Goal: Obtain resource: Obtain resource

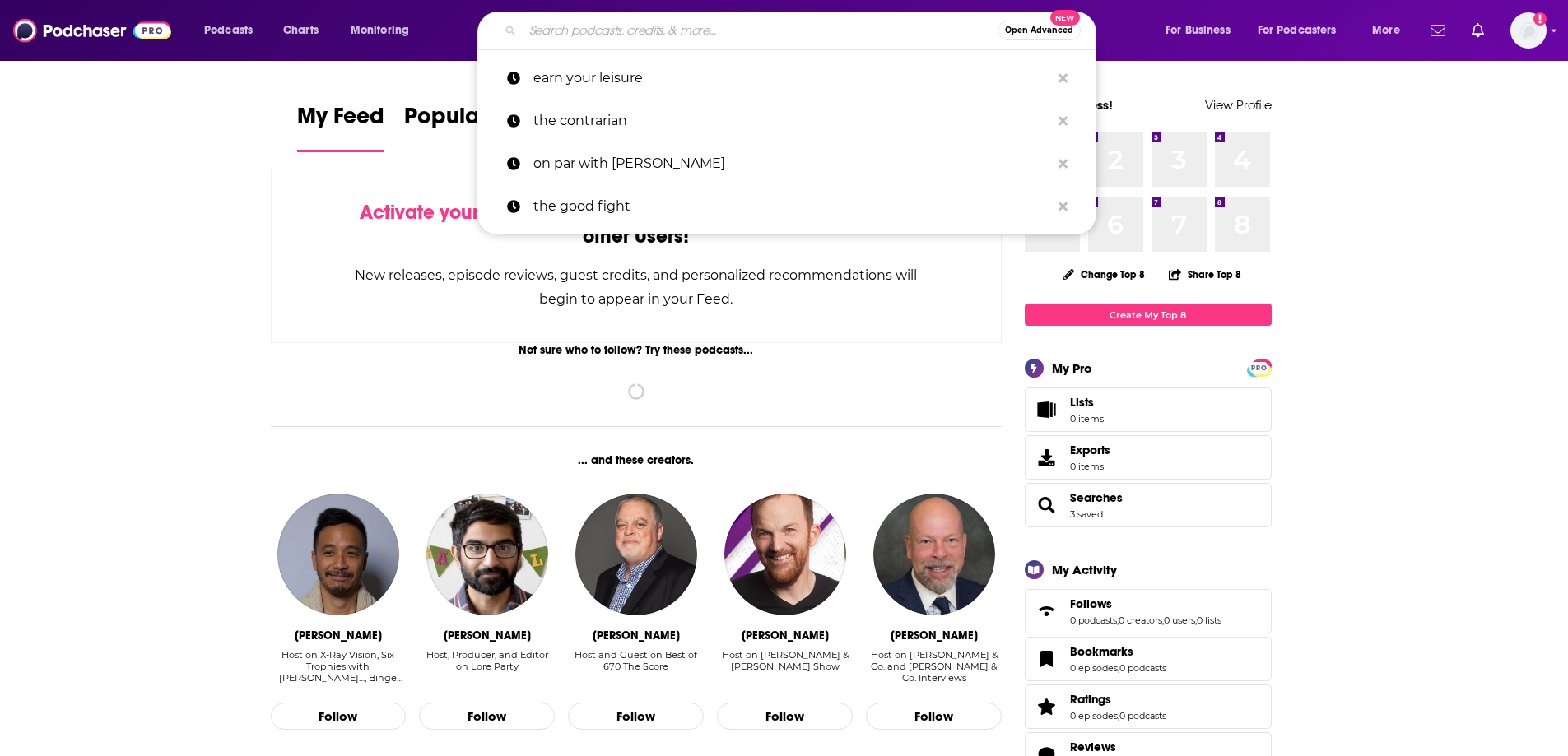
click at [691, 34] on input "Search podcasts, credits, & more..." at bounding box center [760, 30] width 475 height 26
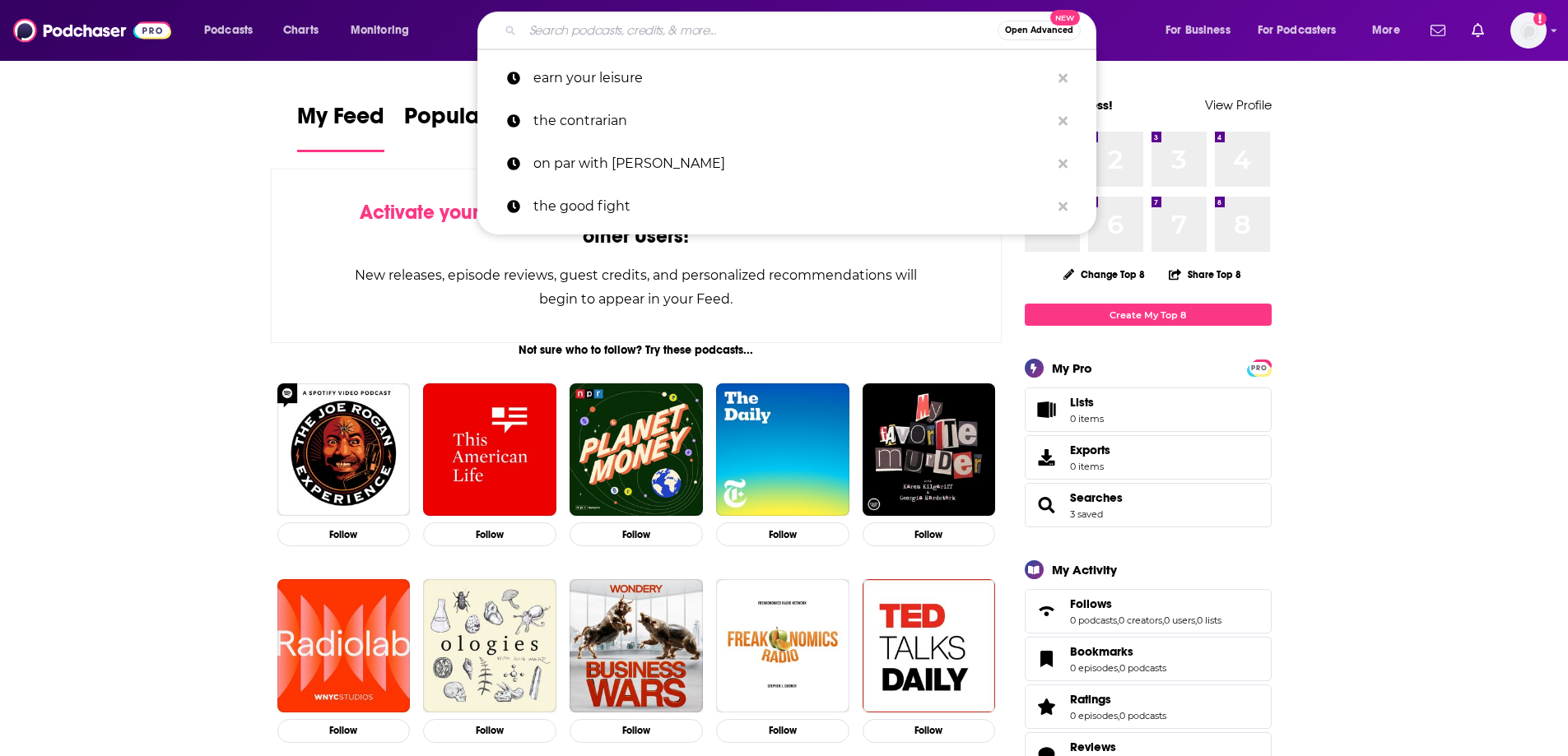
paste input "Talk Talent to Me"
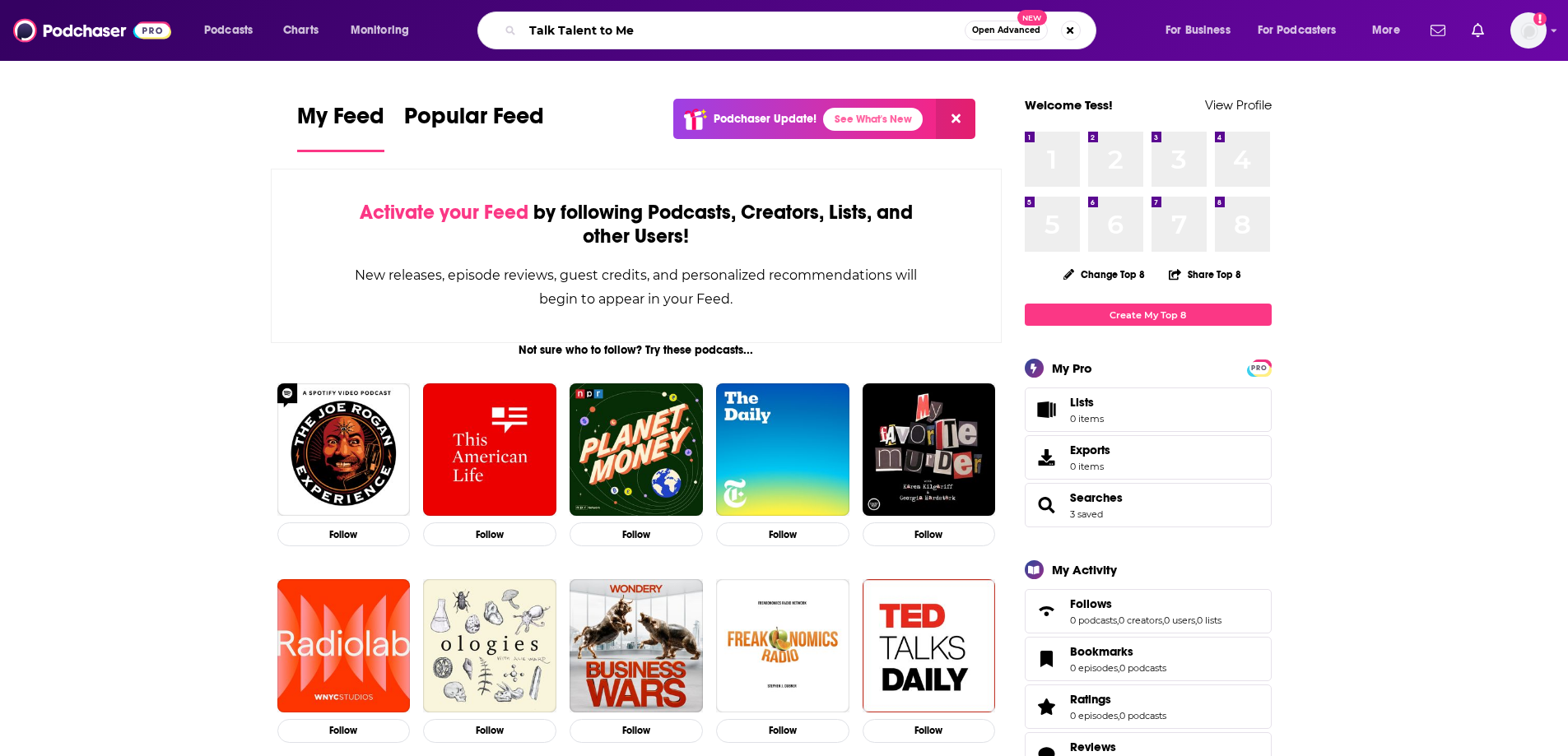
type input "Talk Talent to Me"
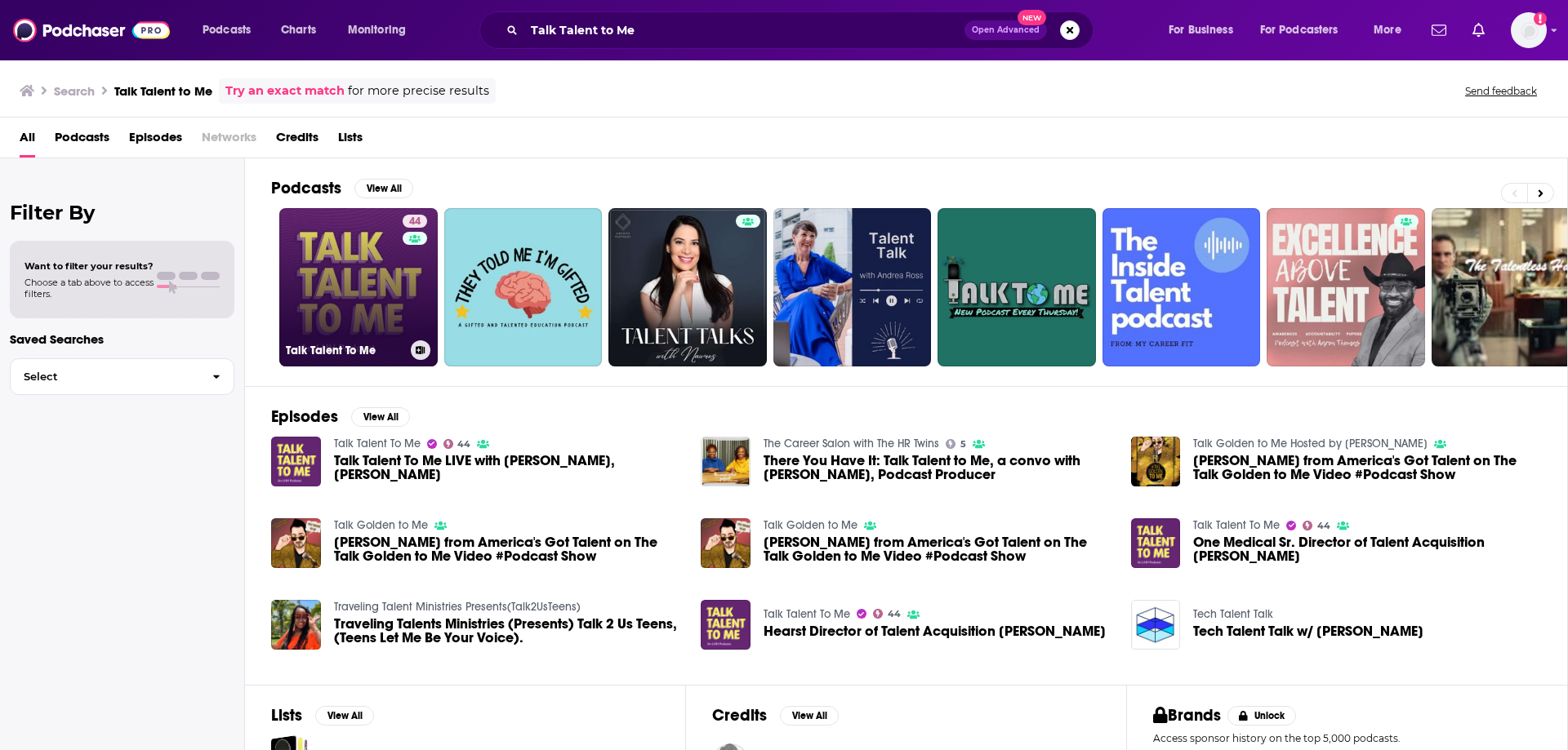
click at [341, 356] on h3 "Talk Talent To Me" at bounding box center [344, 351] width 118 height 14
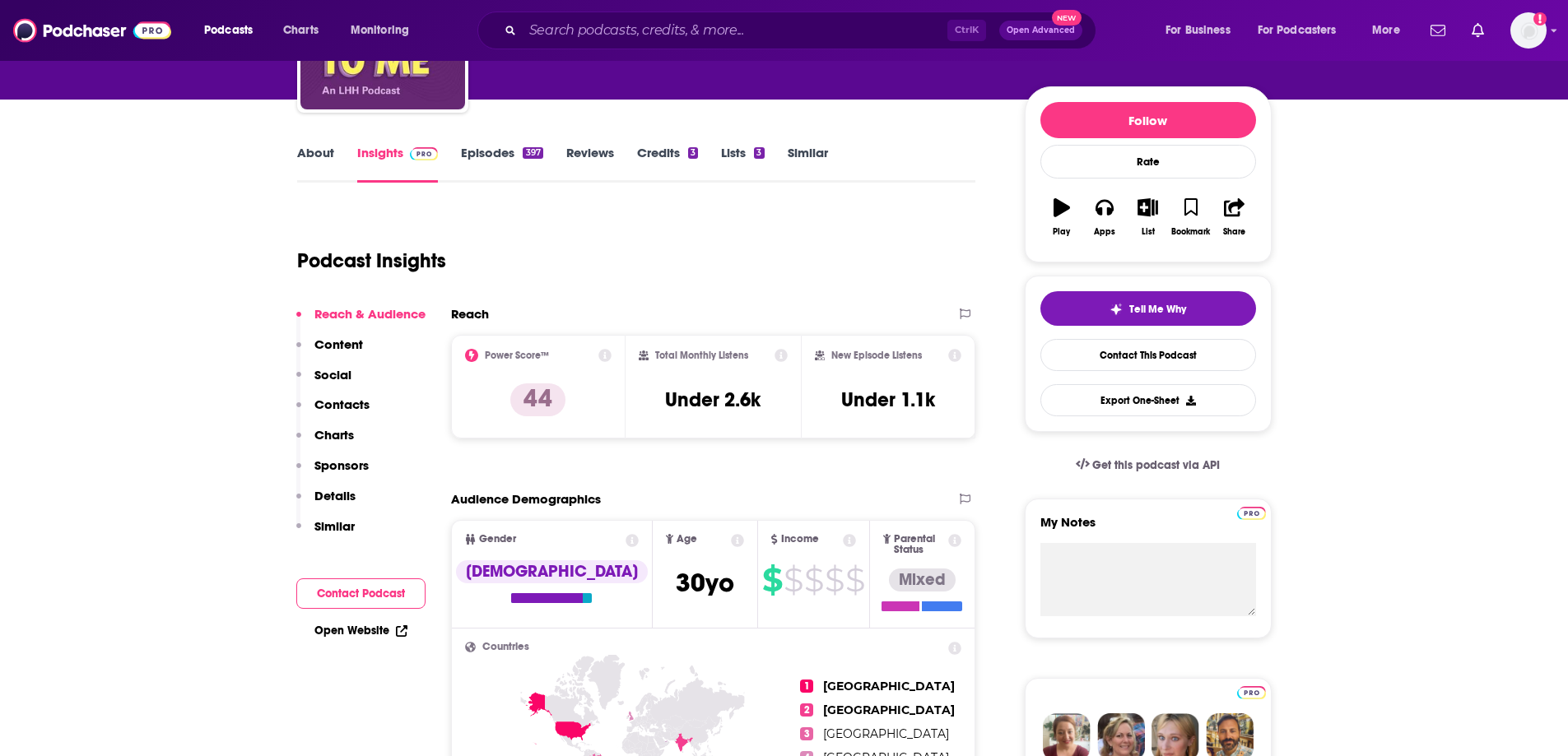
scroll to position [165, 0]
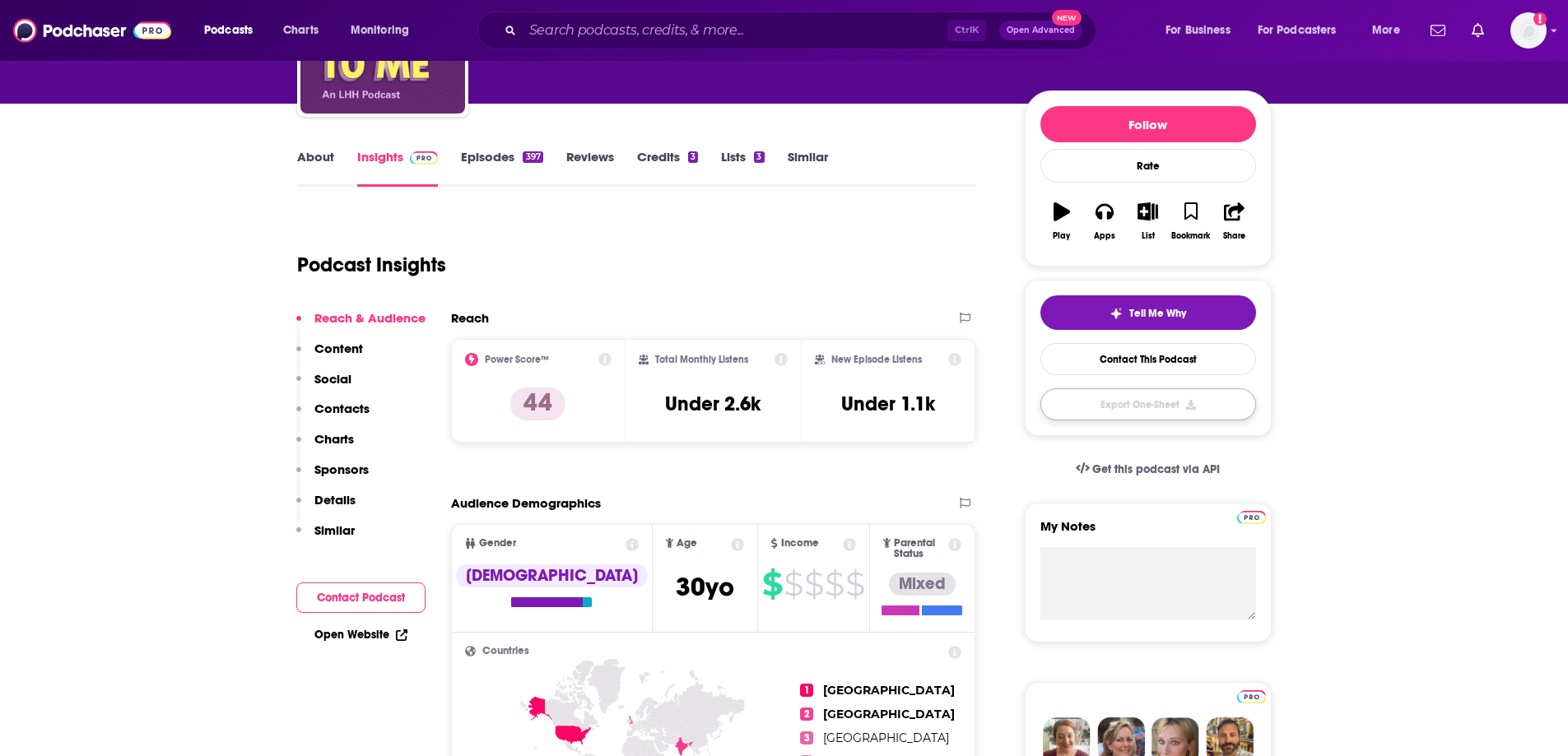
click at [1111, 407] on button "Export One-Sheet" at bounding box center [1148, 404] width 215 height 32
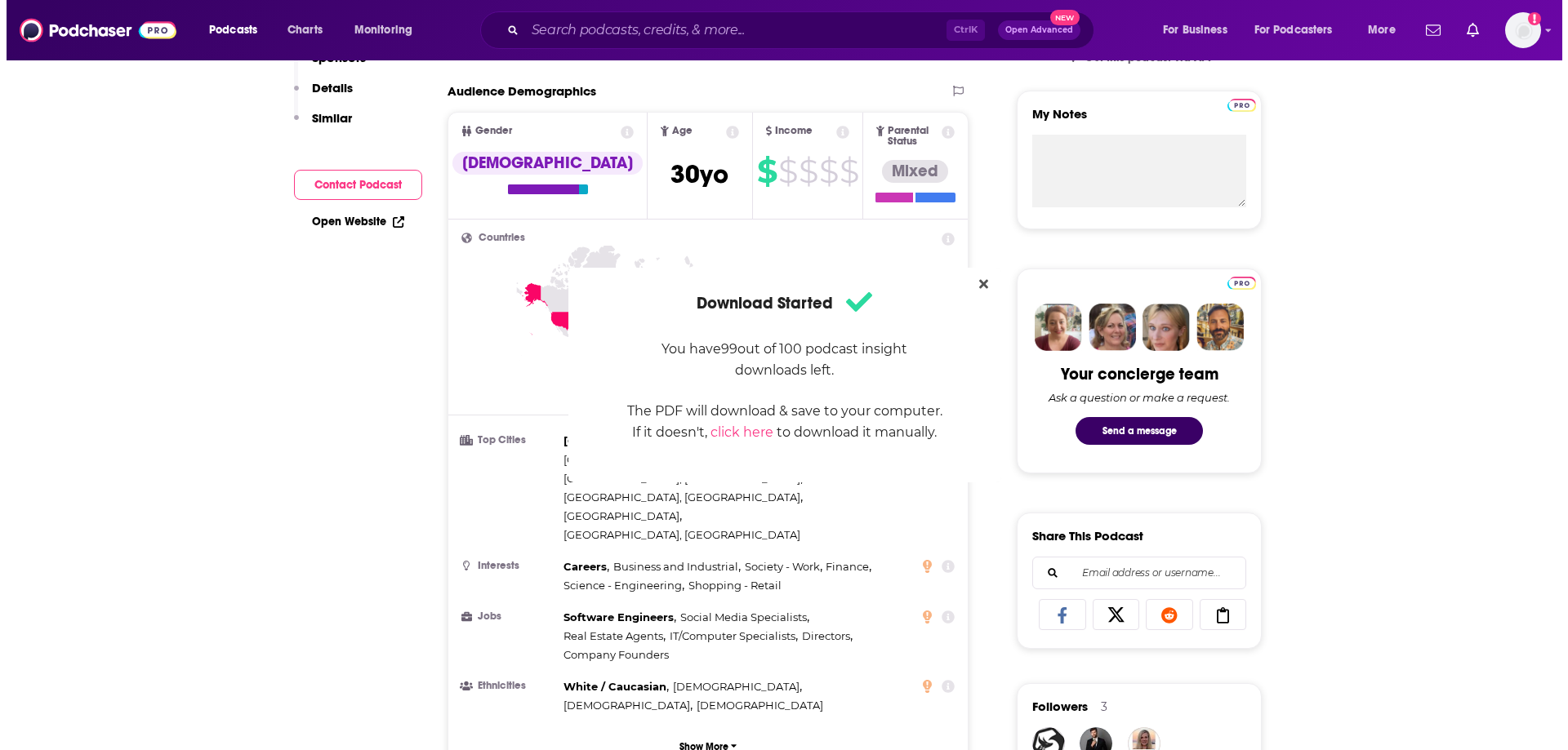
scroll to position [0, 0]
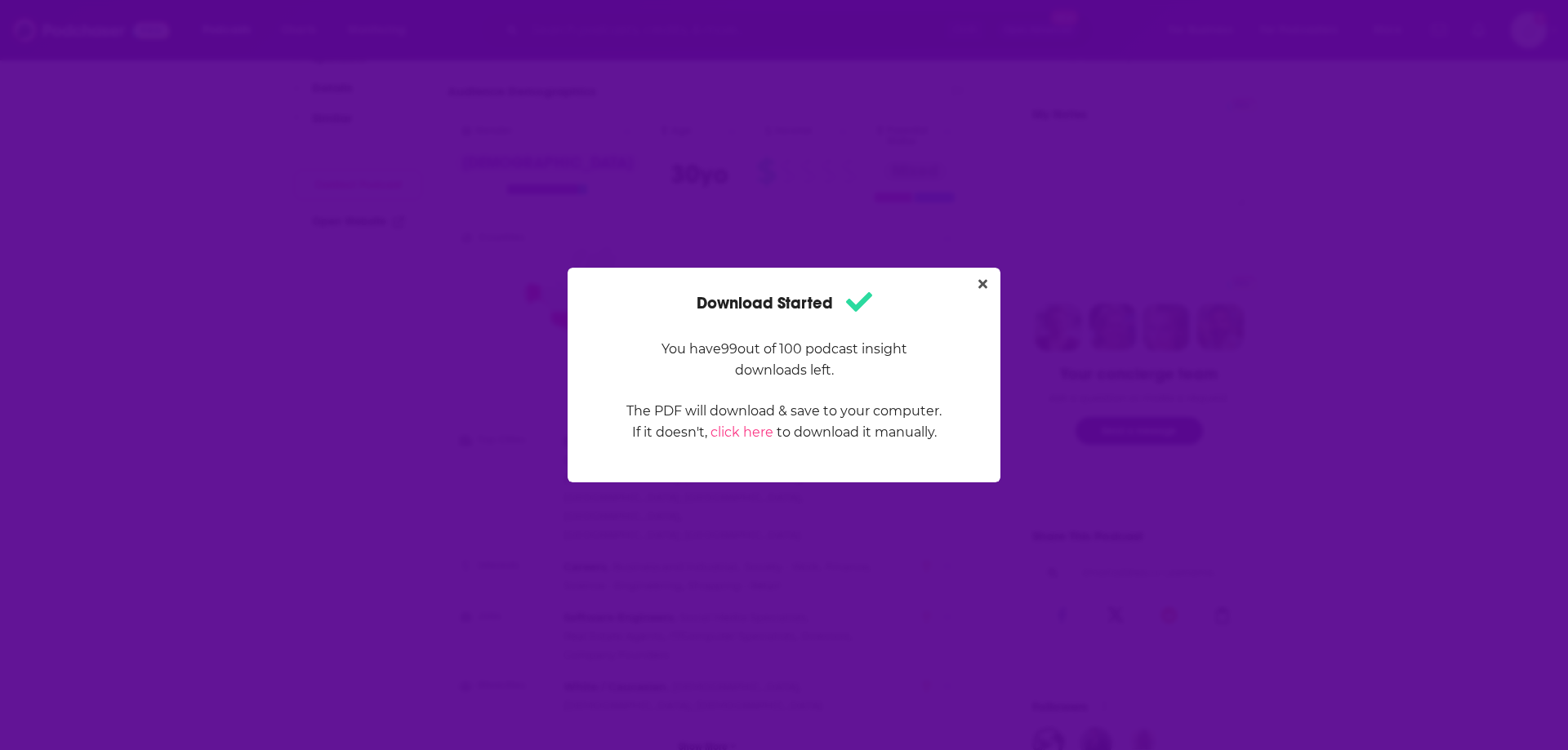
click at [1547, 198] on div "Download Started You have 99 out of 100 podcast insight downloads left. The PDF…" at bounding box center [784, 375] width 1568 height 750
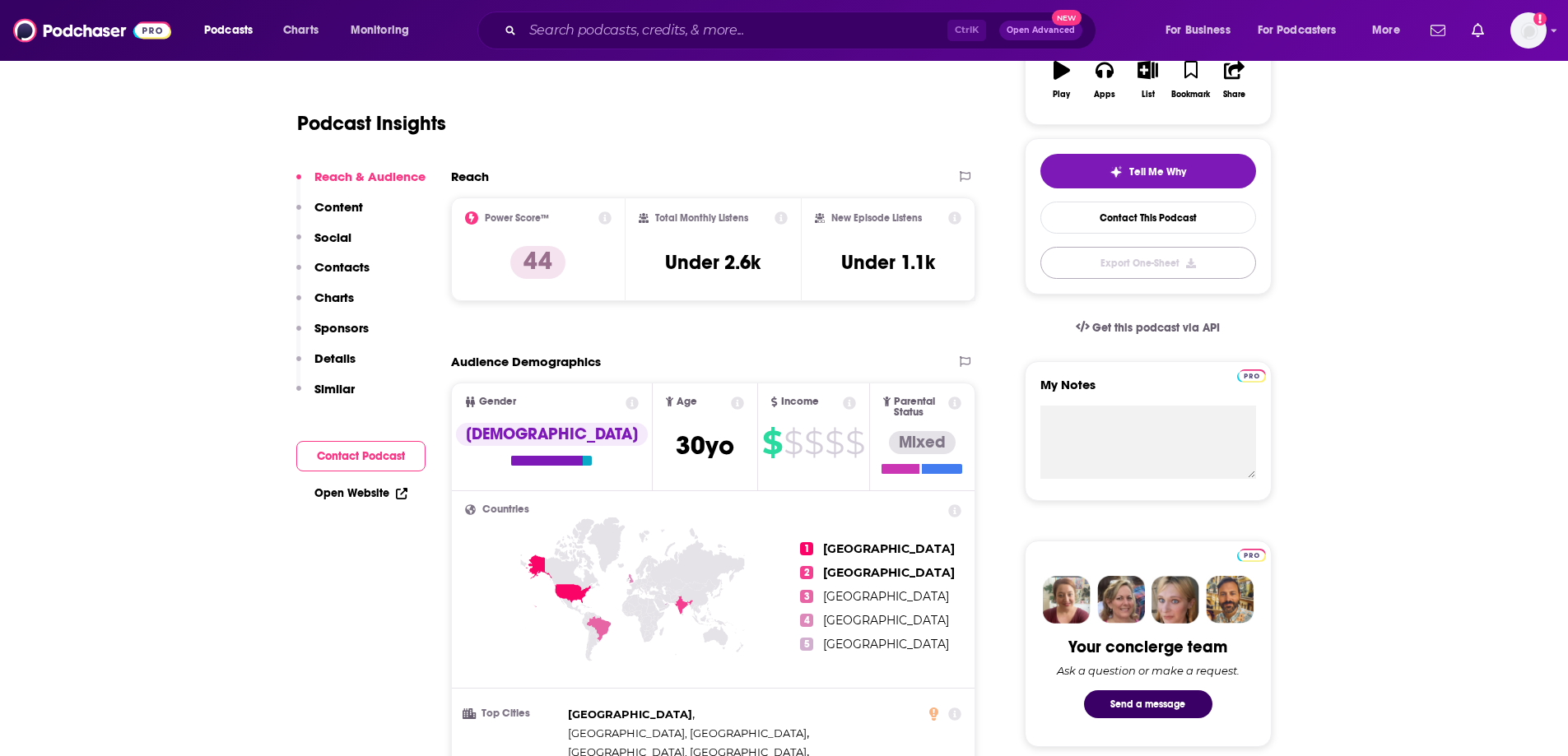
scroll to position [59, 0]
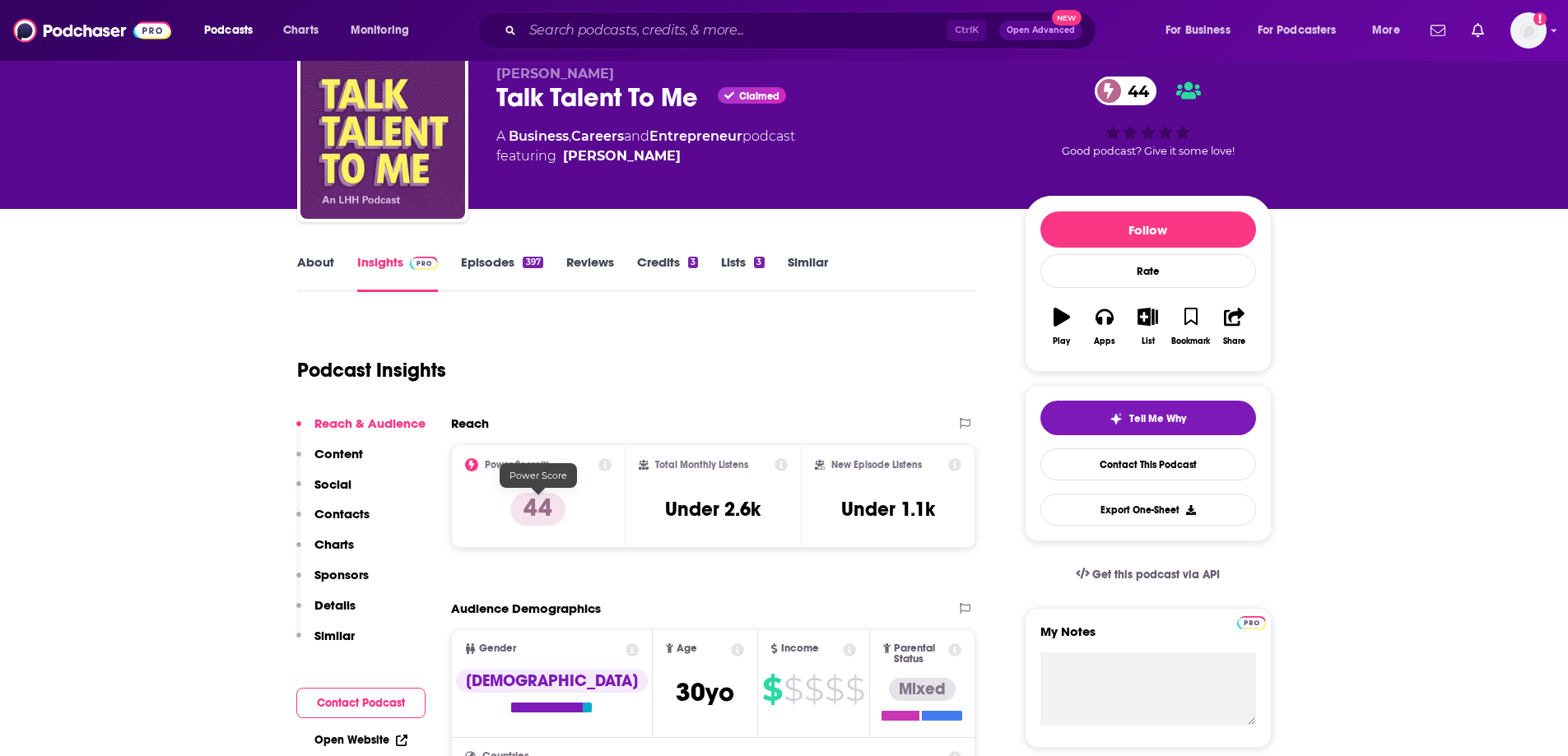
click at [540, 504] on p "44" at bounding box center [537, 509] width 55 height 33
click at [610, 465] on icon at bounding box center [605, 465] width 13 height 13
